Goal: Task Accomplishment & Management: Complete application form

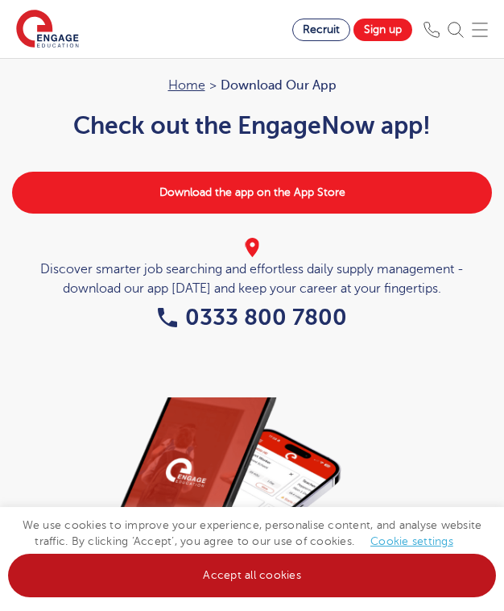
click at [305, 572] on link "Accept all cookies" at bounding box center [252, 576] width 488 height 44
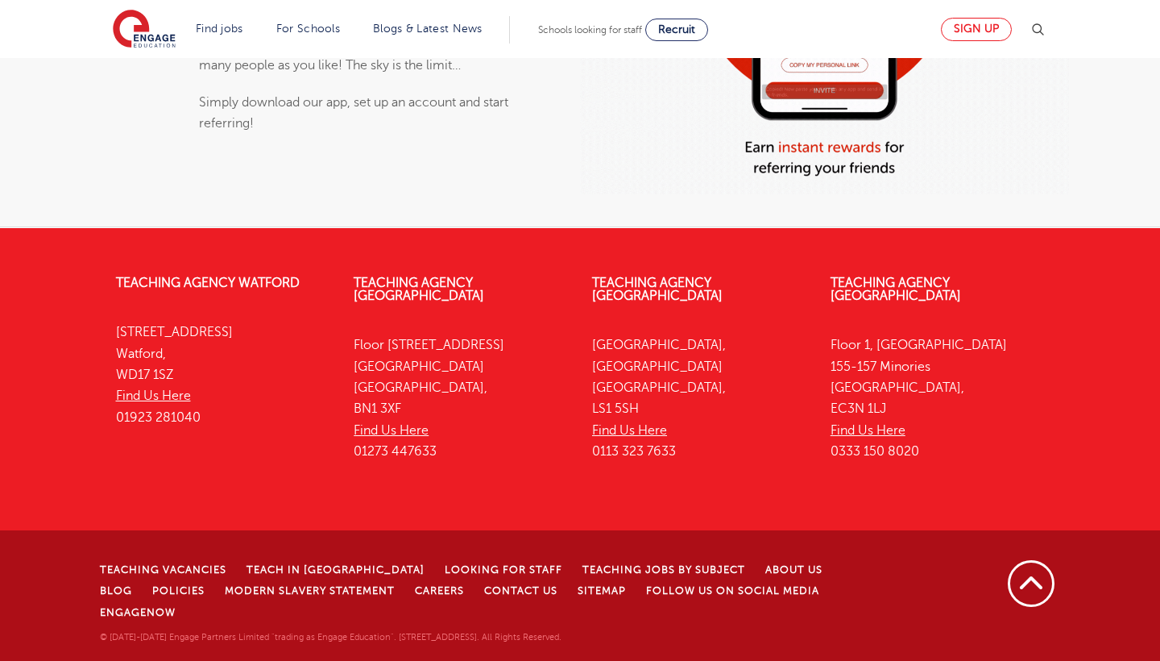
scroll to position [1303, 0]
click at [504, 29] on img at bounding box center [1037, 29] width 19 height 19
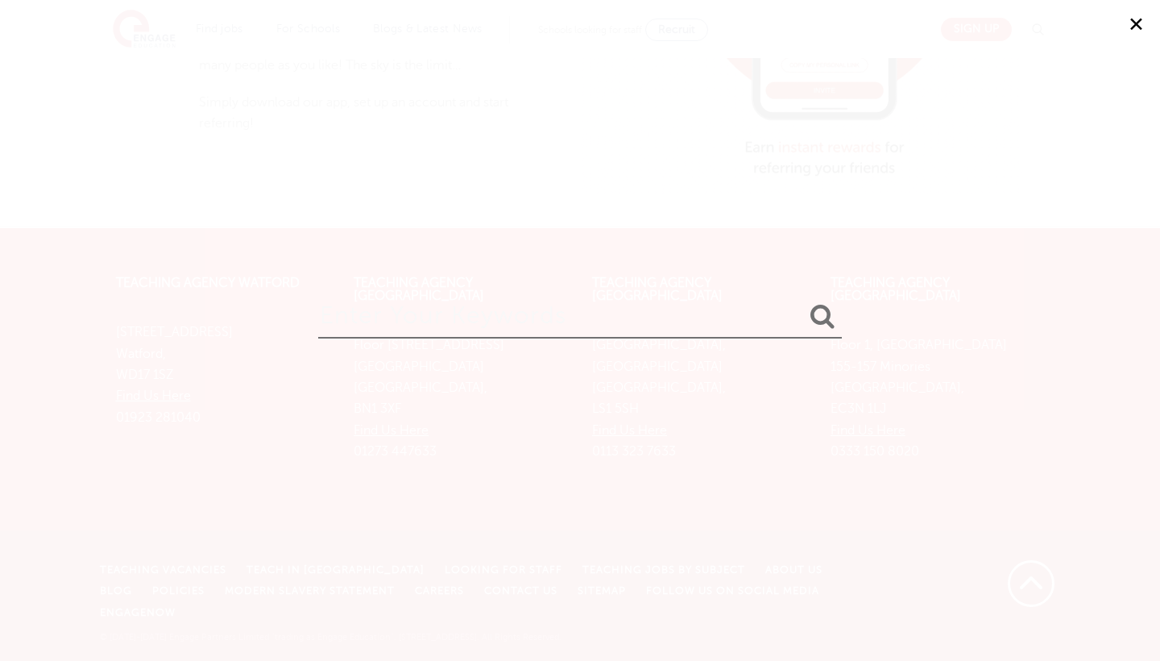
click at [504, 17] on button "✕" at bounding box center [1136, 24] width 48 height 48
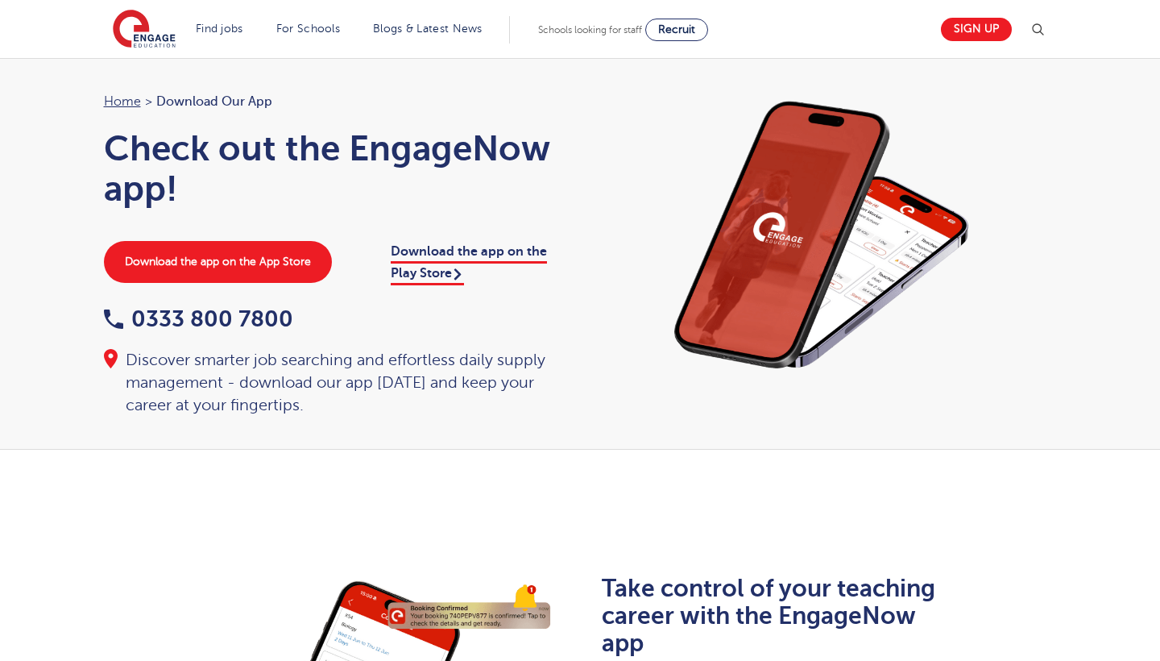
scroll to position [0, 0]
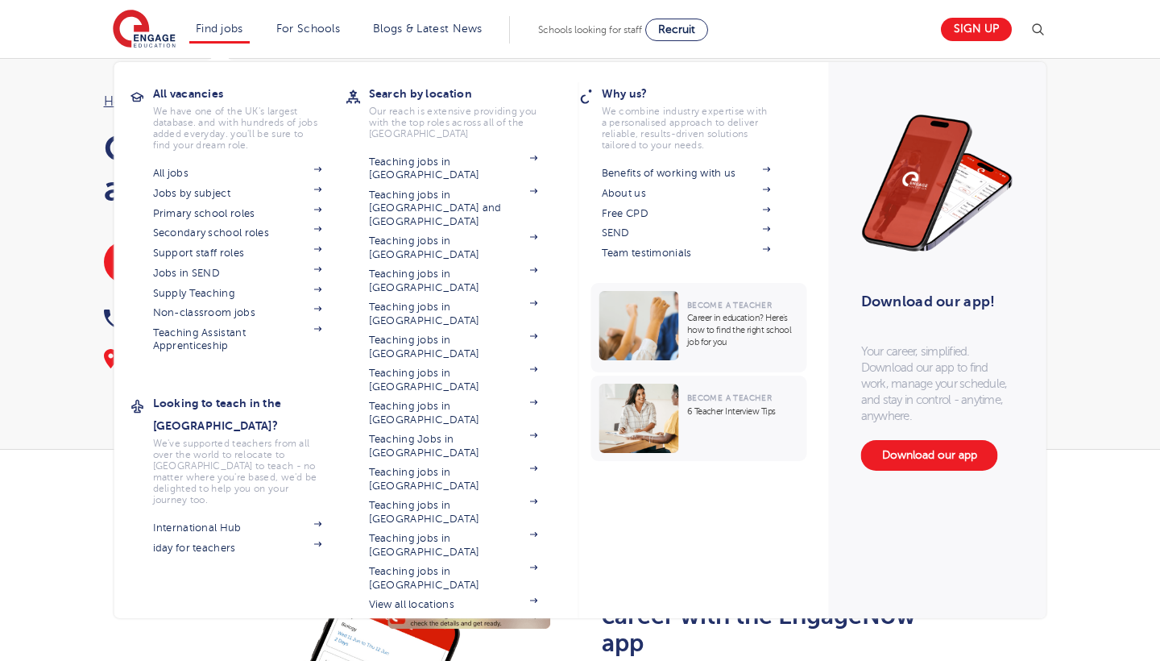
click at [217, 26] on link "Find jobs" at bounding box center [220, 29] width 48 height 12
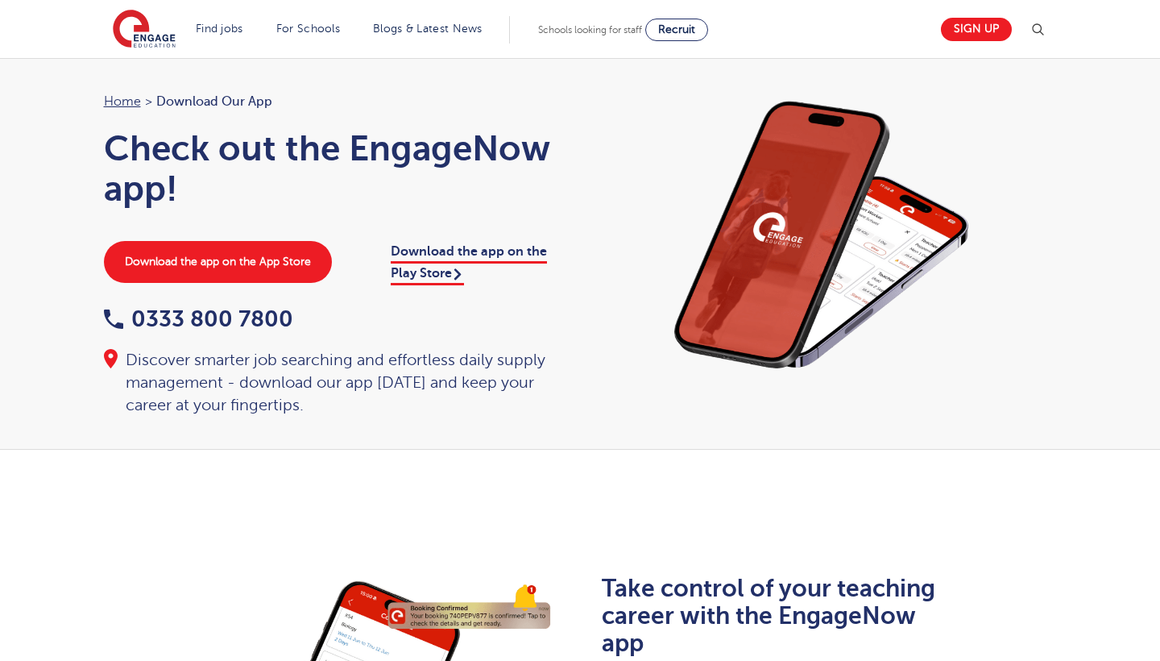
click at [446, 253] on link "Download the app on the Play Store" at bounding box center [469, 264] width 156 height 40
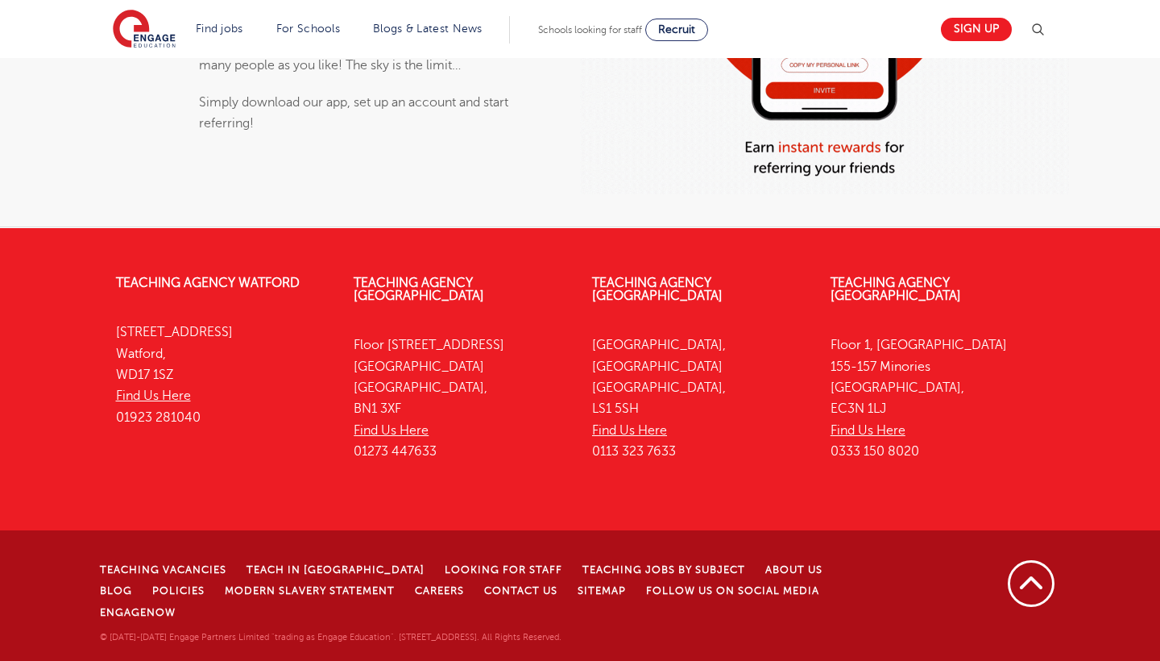
scroll to position [1303, 0]
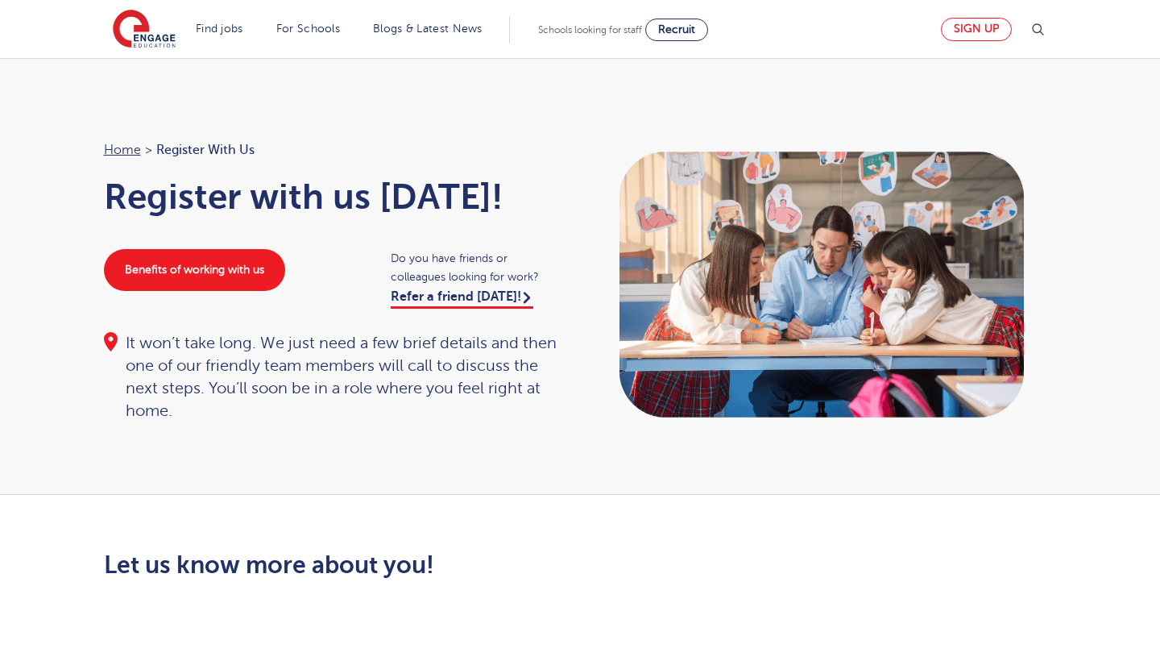
click at [964, 27] on link "Sign up" at bounding box center [976, 29] width 71 height 23
click at [966, 27] on link "Sign up" at bounding box center [976, 29] width 71 height 23
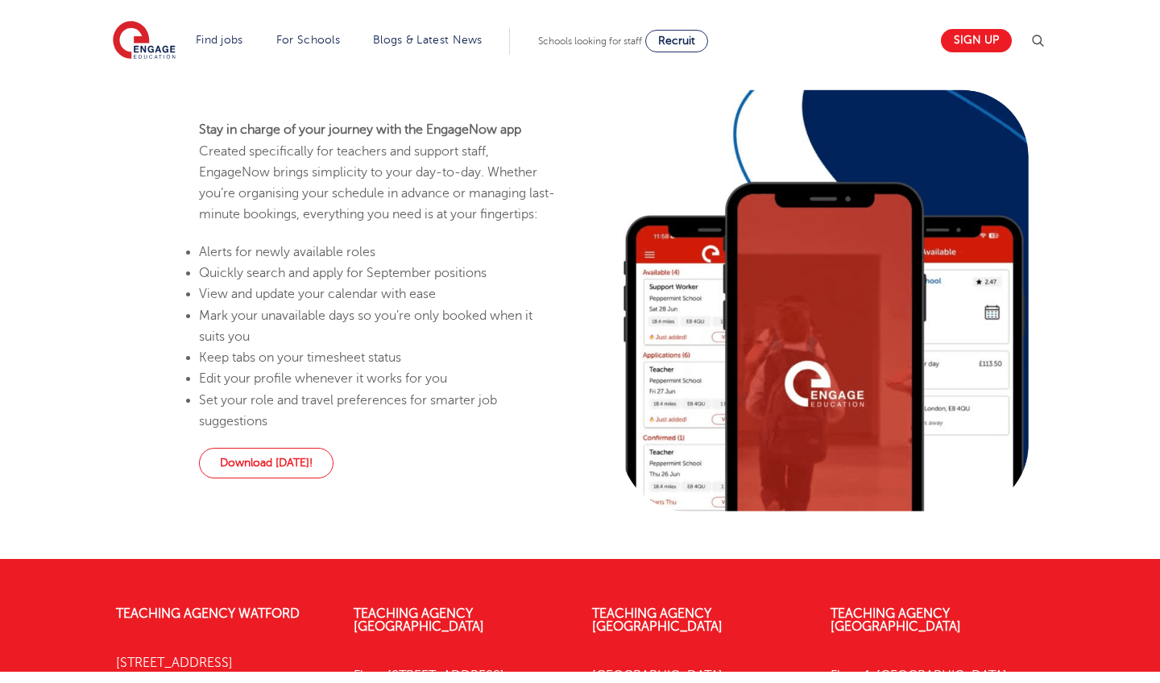
scroll to position [977, 0]
